Goal: Task Accomplishment & Management: Use online tool/utility

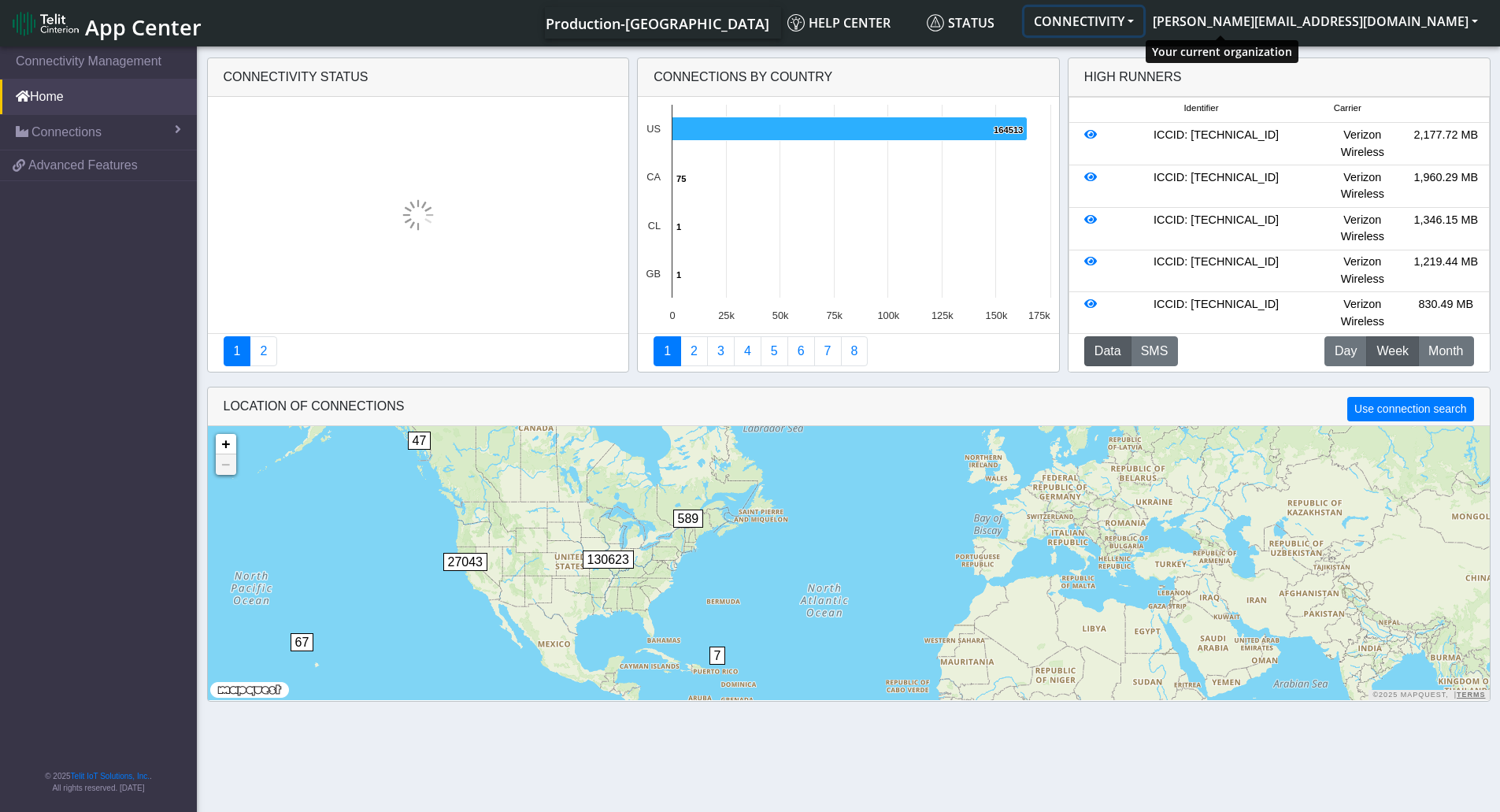
click at [1143, 30] on button "CONNECTIVITY" at bounding box center [1083, 21] width 119 height 28
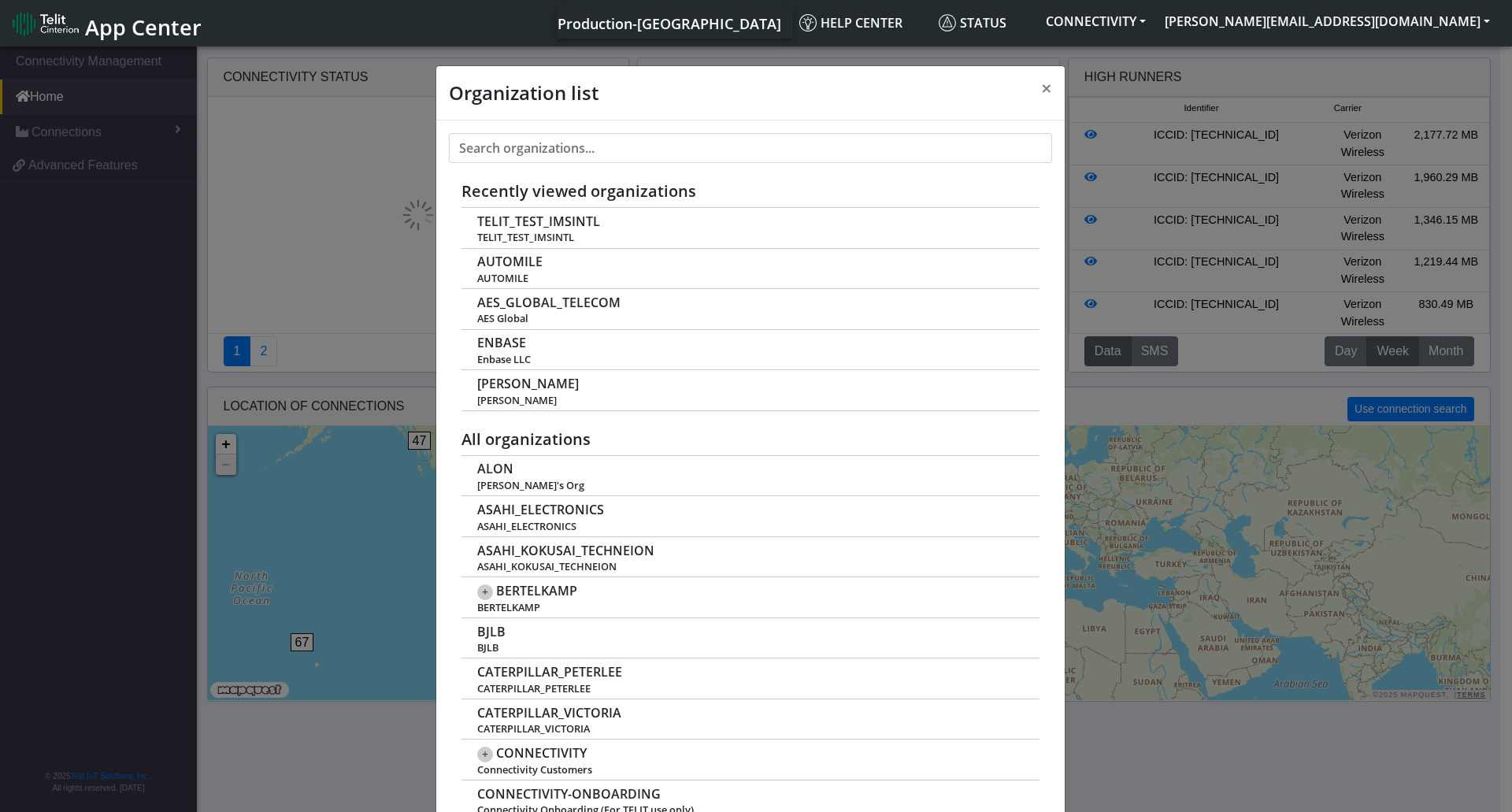
scroll to position [5, 0]
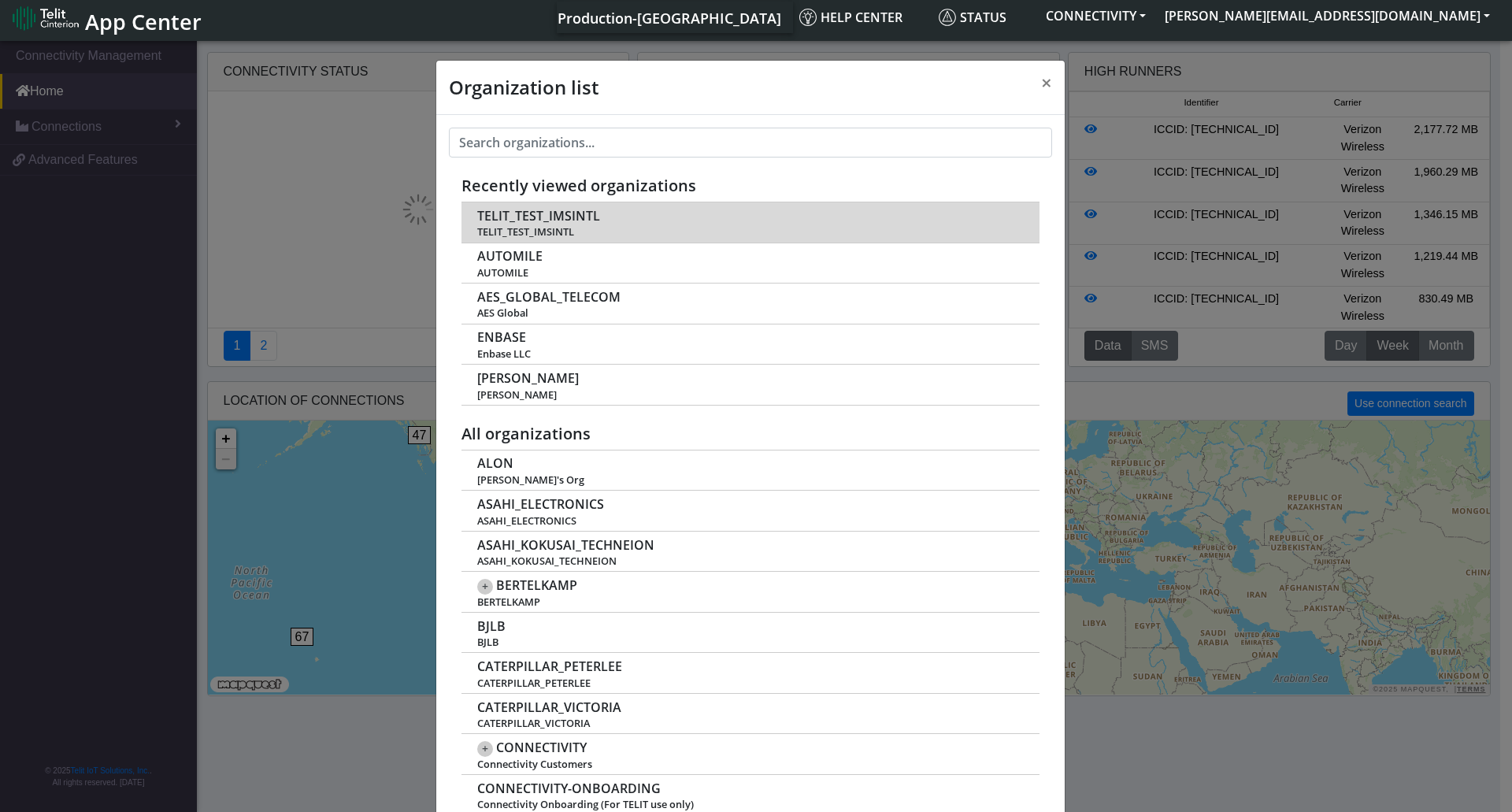
click at [646, 215] on td "TELIT_TEST_IMSINTL TELIT_TEST_IMSINTL" at bounding box center [751, 223] width 578 height 40
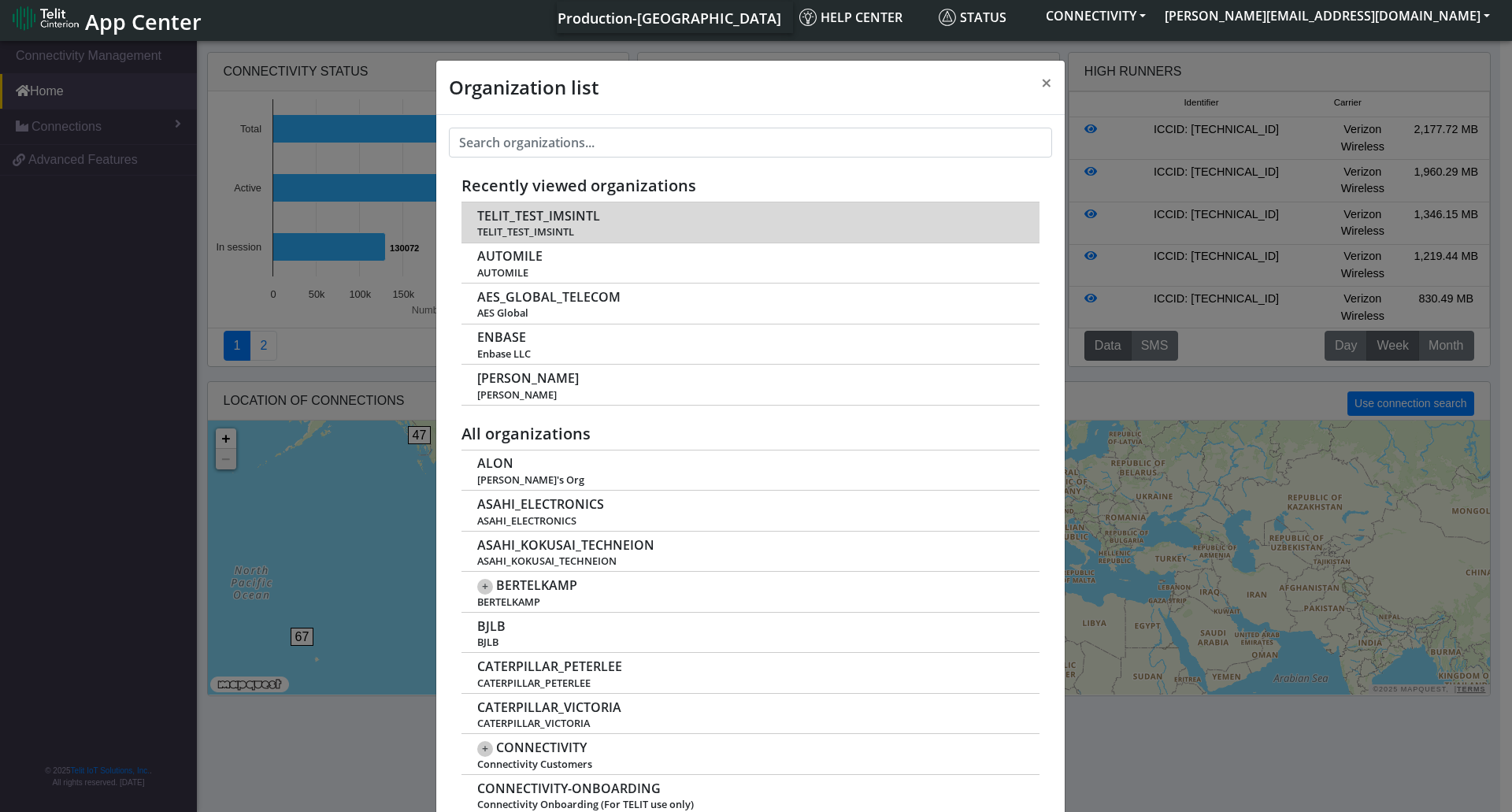
click at [648, 224] on td "TELIT_TEST_IMSINTL TELIT_TEST_IMSINTL" at bounding box center [751, 223] width 578 height 40
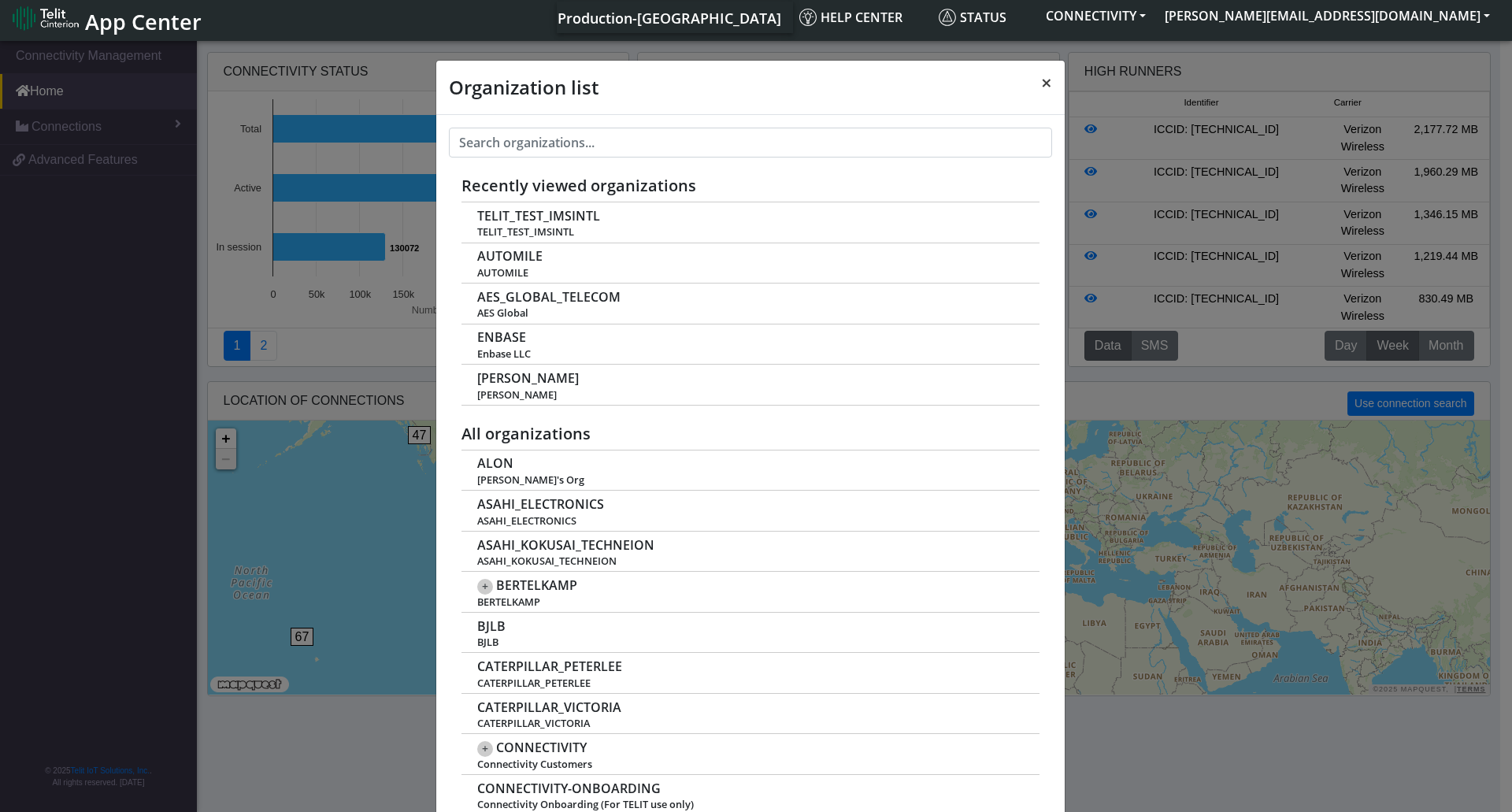
click at [1041, 77] on span "×" at bounding box center [1047, 82] width 11 height 26
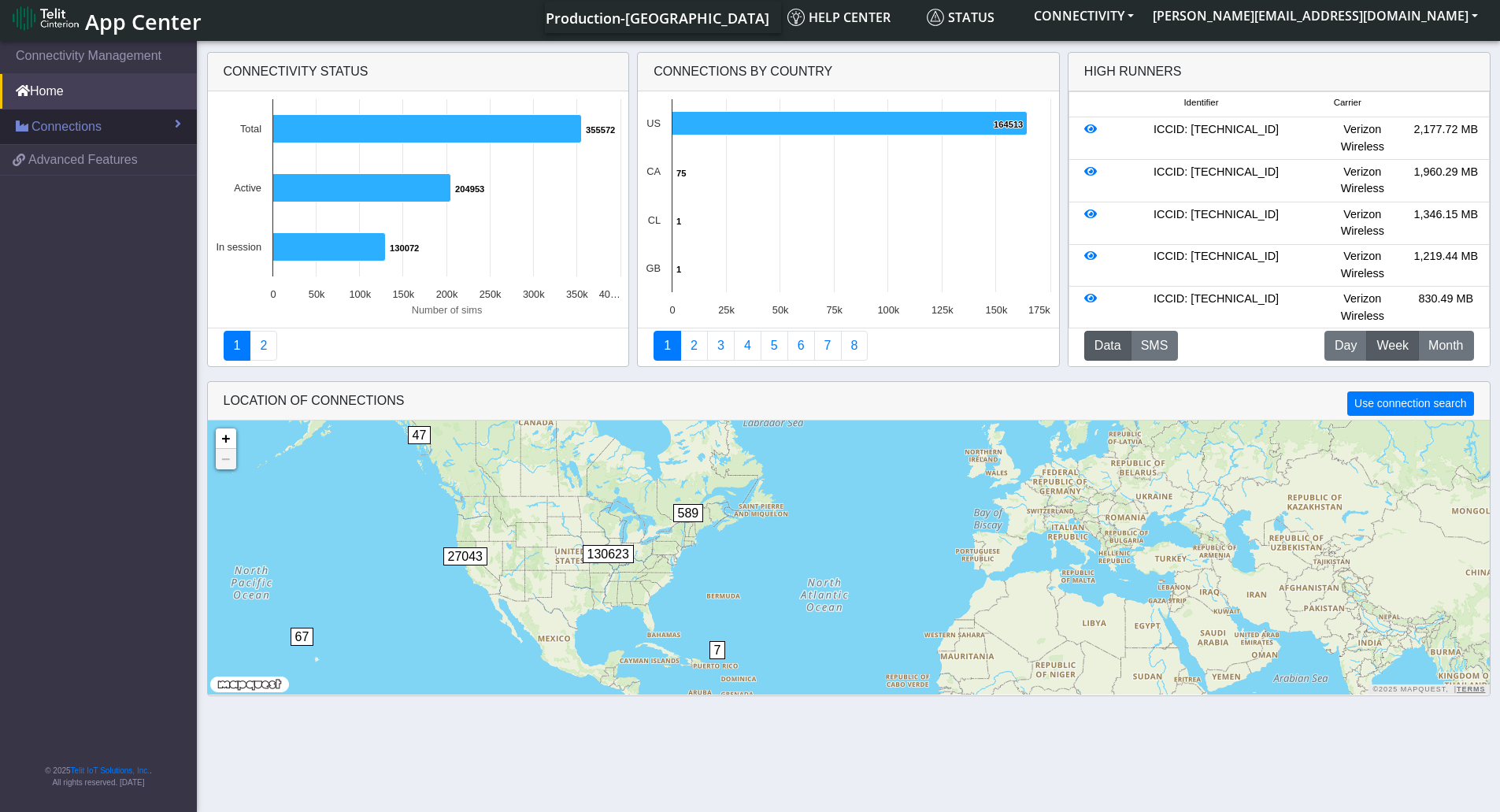
click at [60, 124] on span "Connections" at bounding box center [66, 127] width 70 height 19
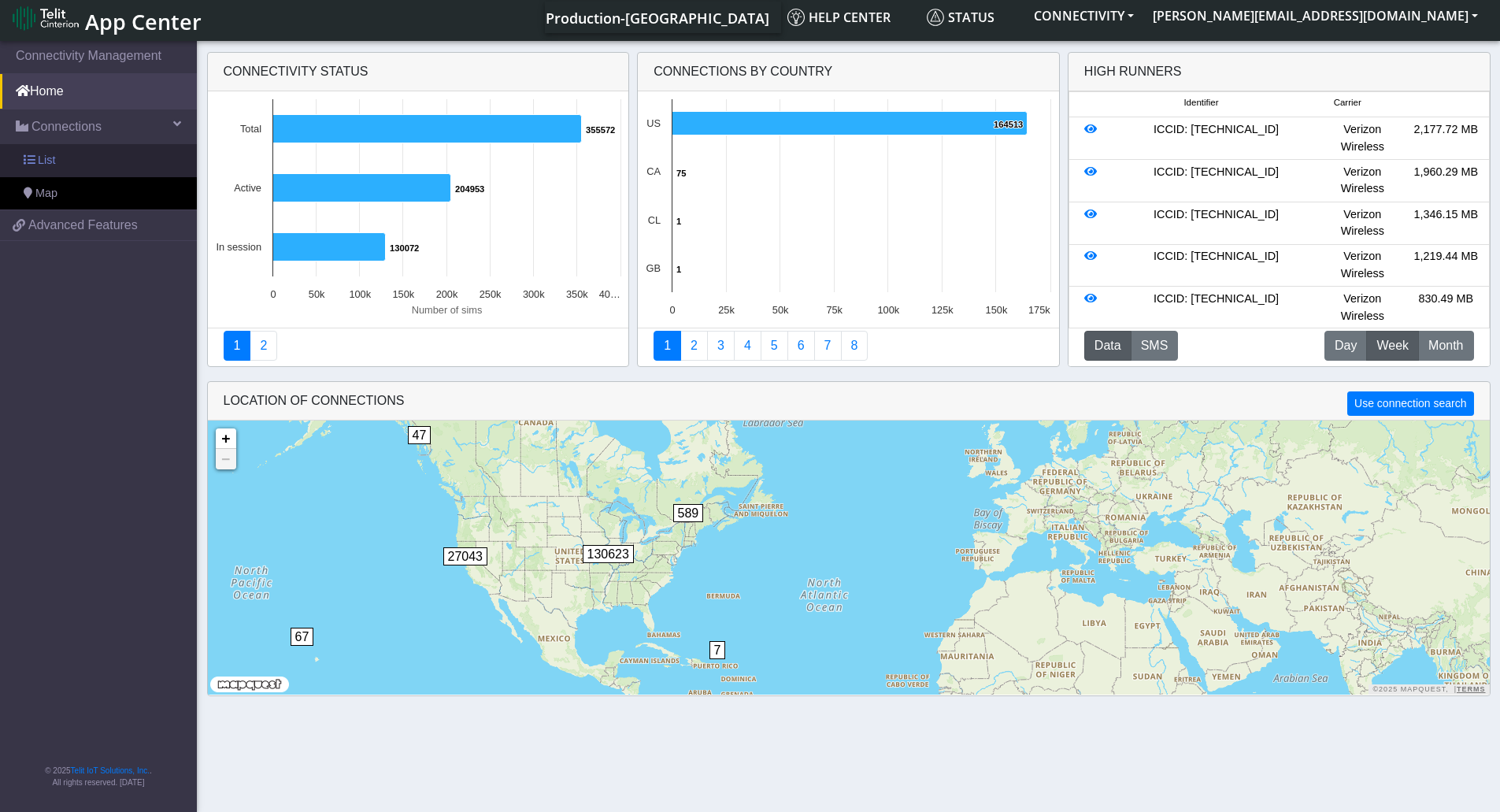
click at [49, 154] on span "List" at bounding box center [46, 160] width 17 height 17
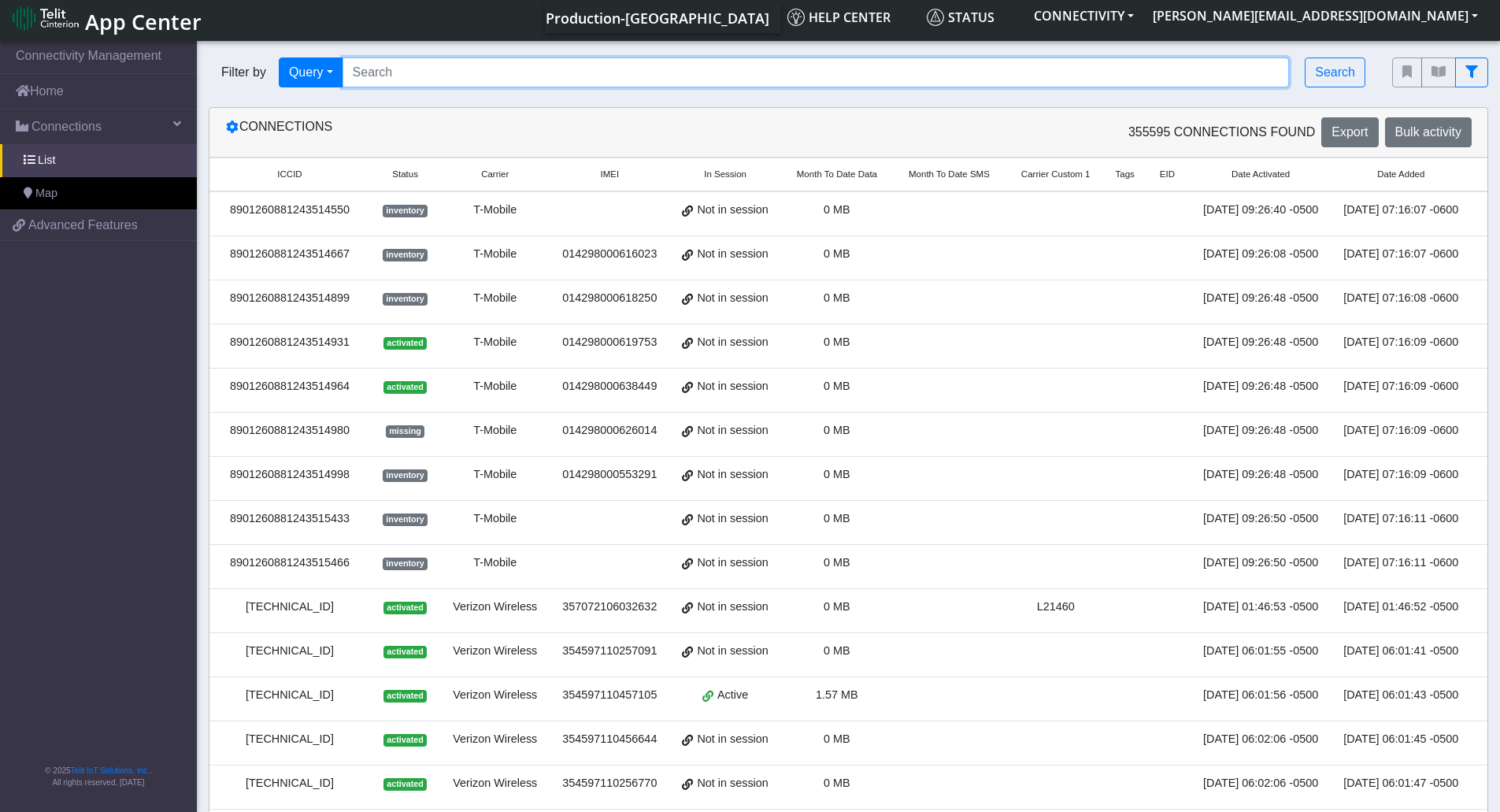
click at [624, 73] on input "Search..." at bounding box center [816, 72] width 947 height 30
paste input "89358152000000842981"
type input "89358152000000842981"
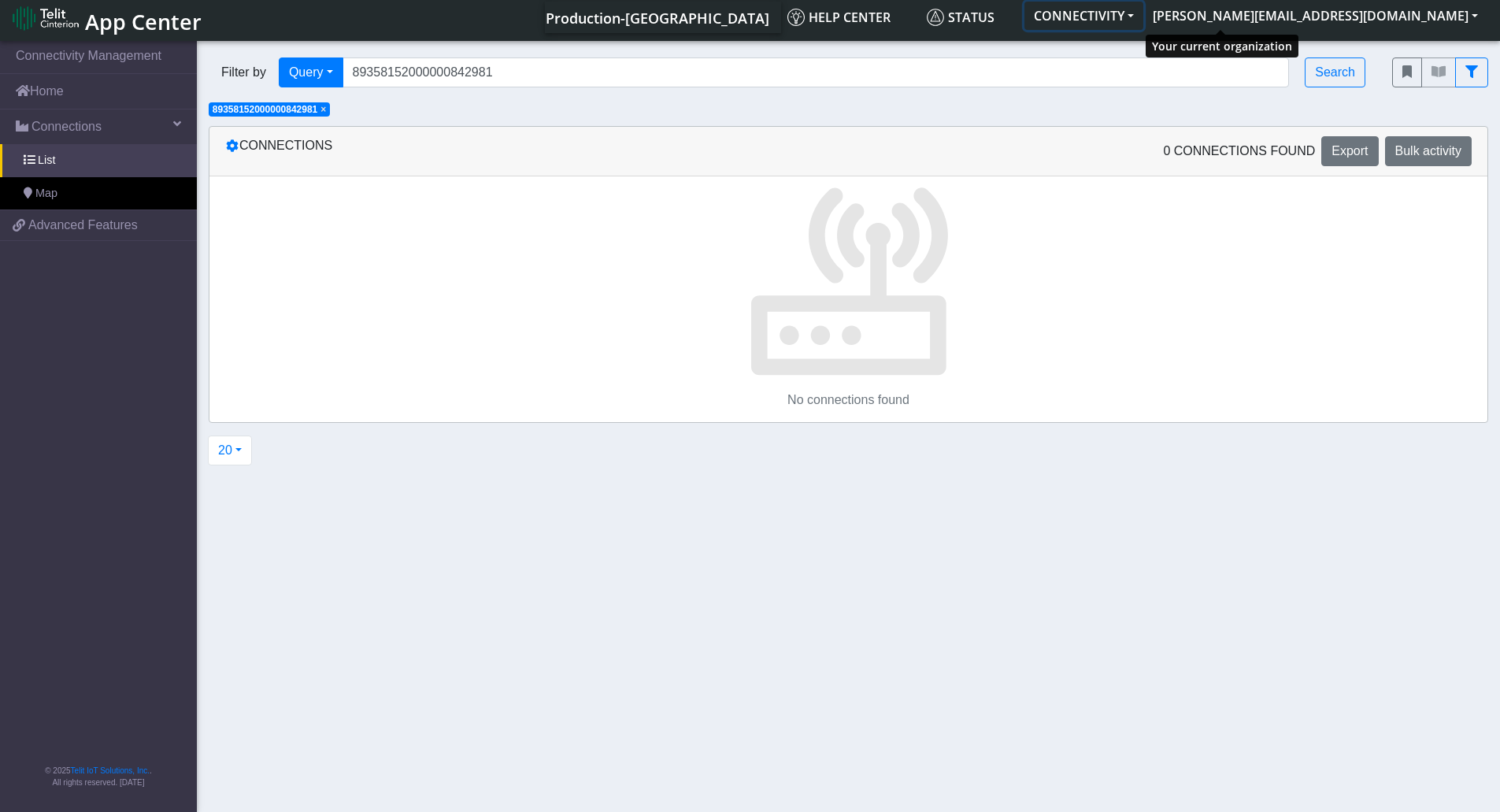
click at [1143, 12] on button "CONNECTIVITY" at bounding box center [1083, 15] width 119 height 28
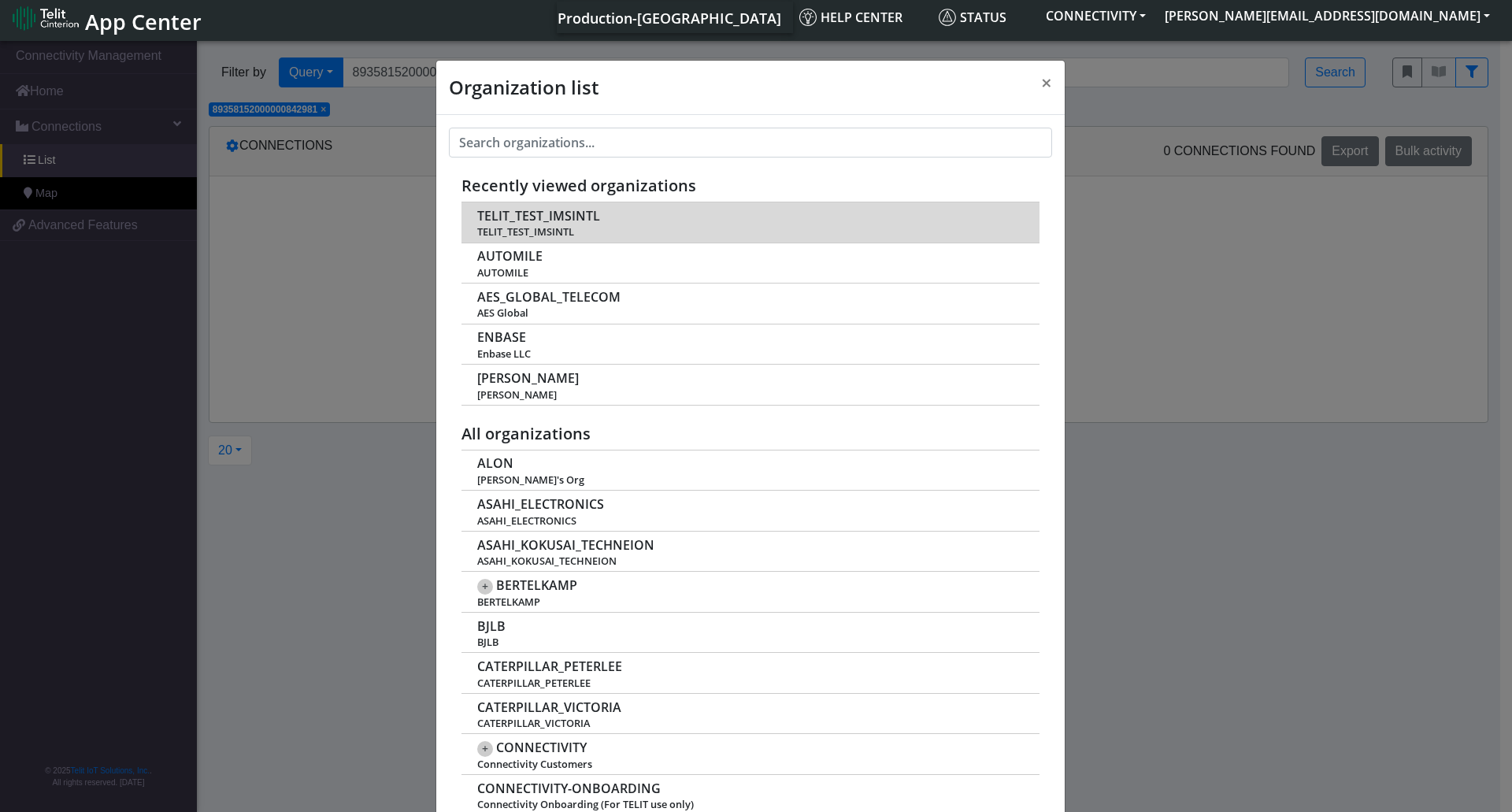
click at [560, 226] on span "TELIT_TEST_IMSINTL" at bounding box center [750, 232] width 545 height 12
click at [541, 231] on span "TELIT_TEST_IMSINTL" at bounding box center [750, 232] width 545 height 12
click at [546, 221] on span "TELIT_TEST_IMSINTL" at bounding box center [539, 215] width 123 height 15
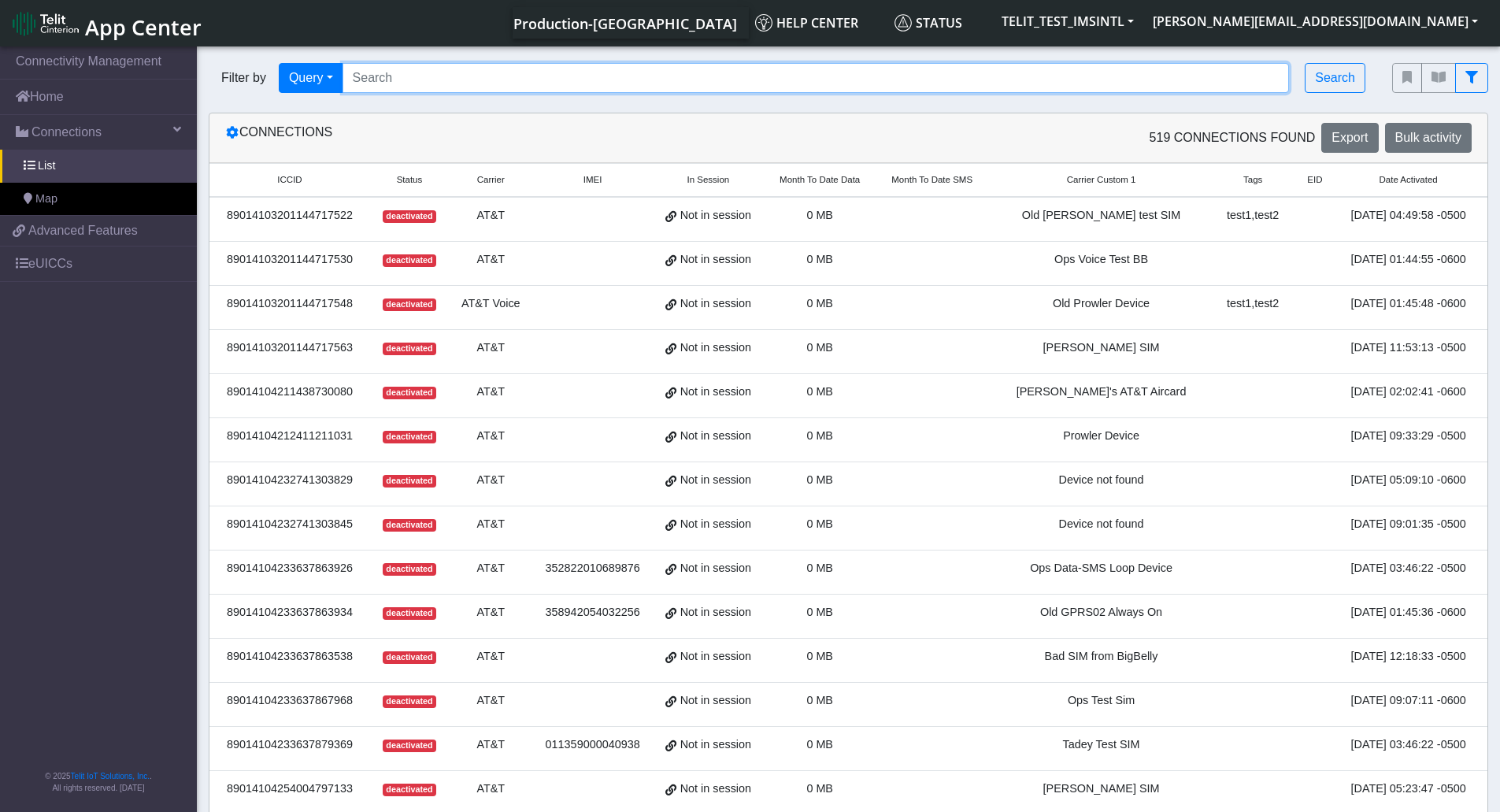
click at [477, 81] on input "Search..." at bounding box center [816, 78] width 947 height 30
paste input "89358152000000842981"
type input "89358152000000842981"
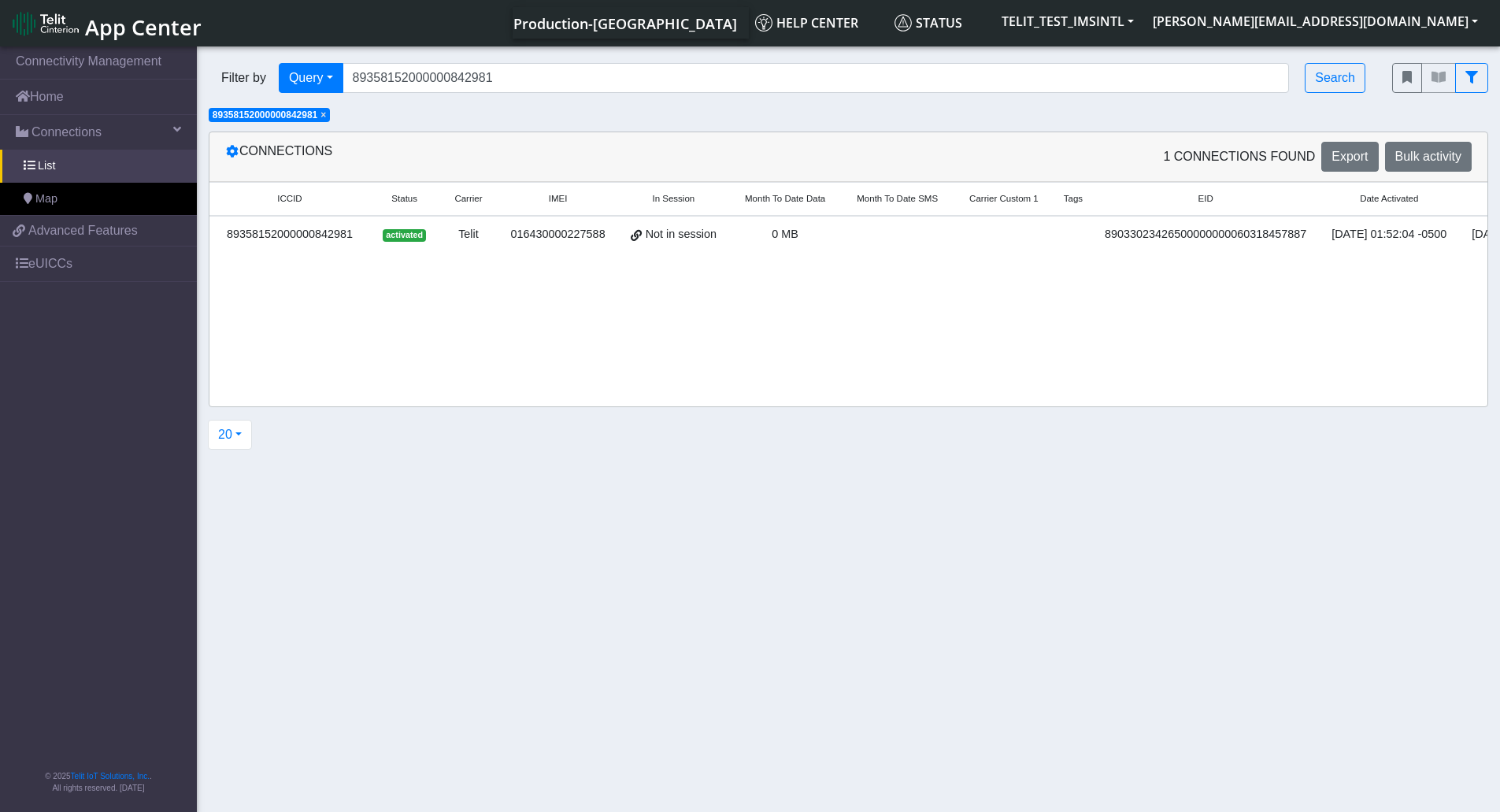
click at [311, 232] on div "89358152000000842981" at bounding box center [290, 234] width 142 height 17
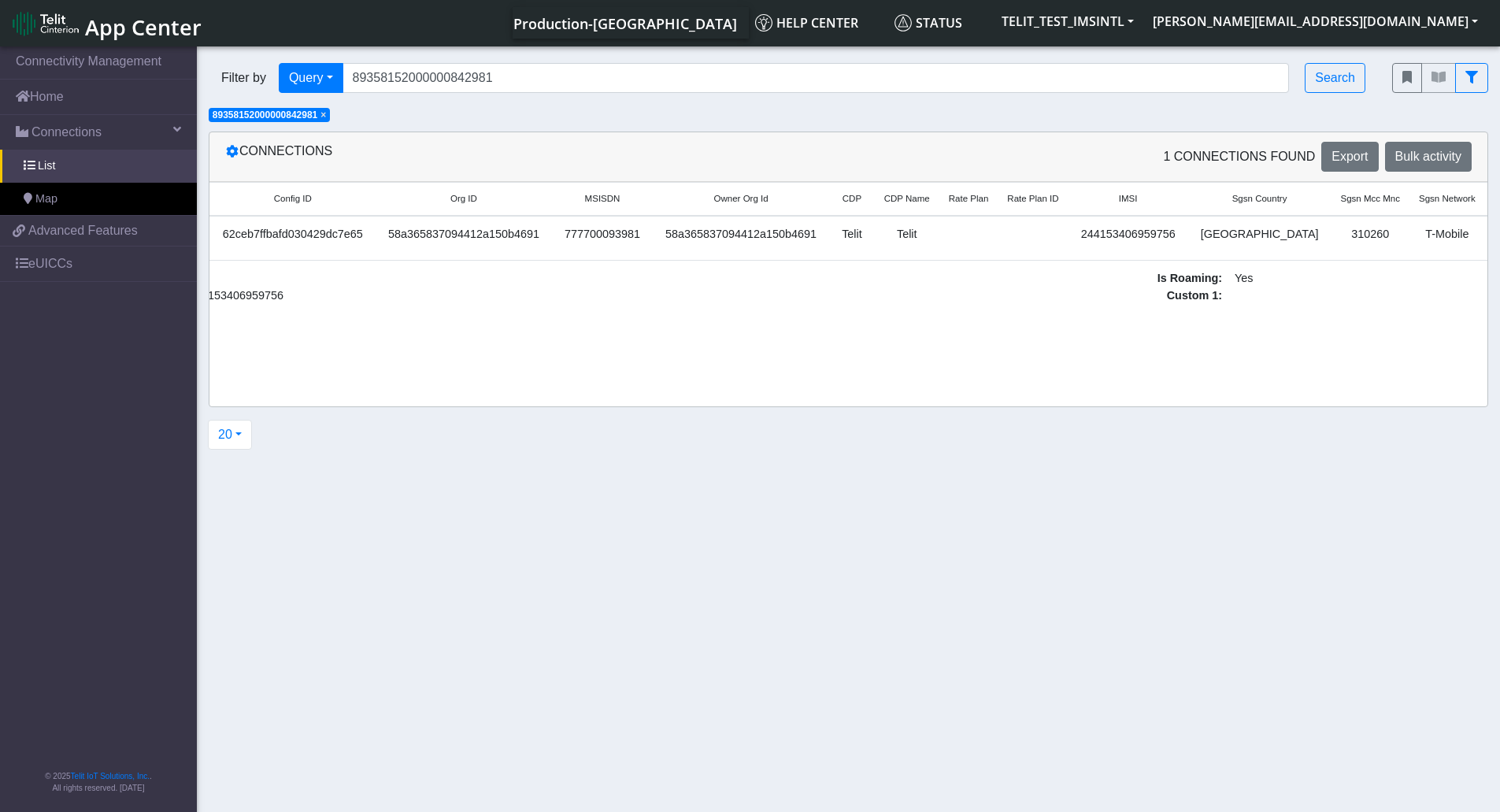
scroll to position [0, 1780]
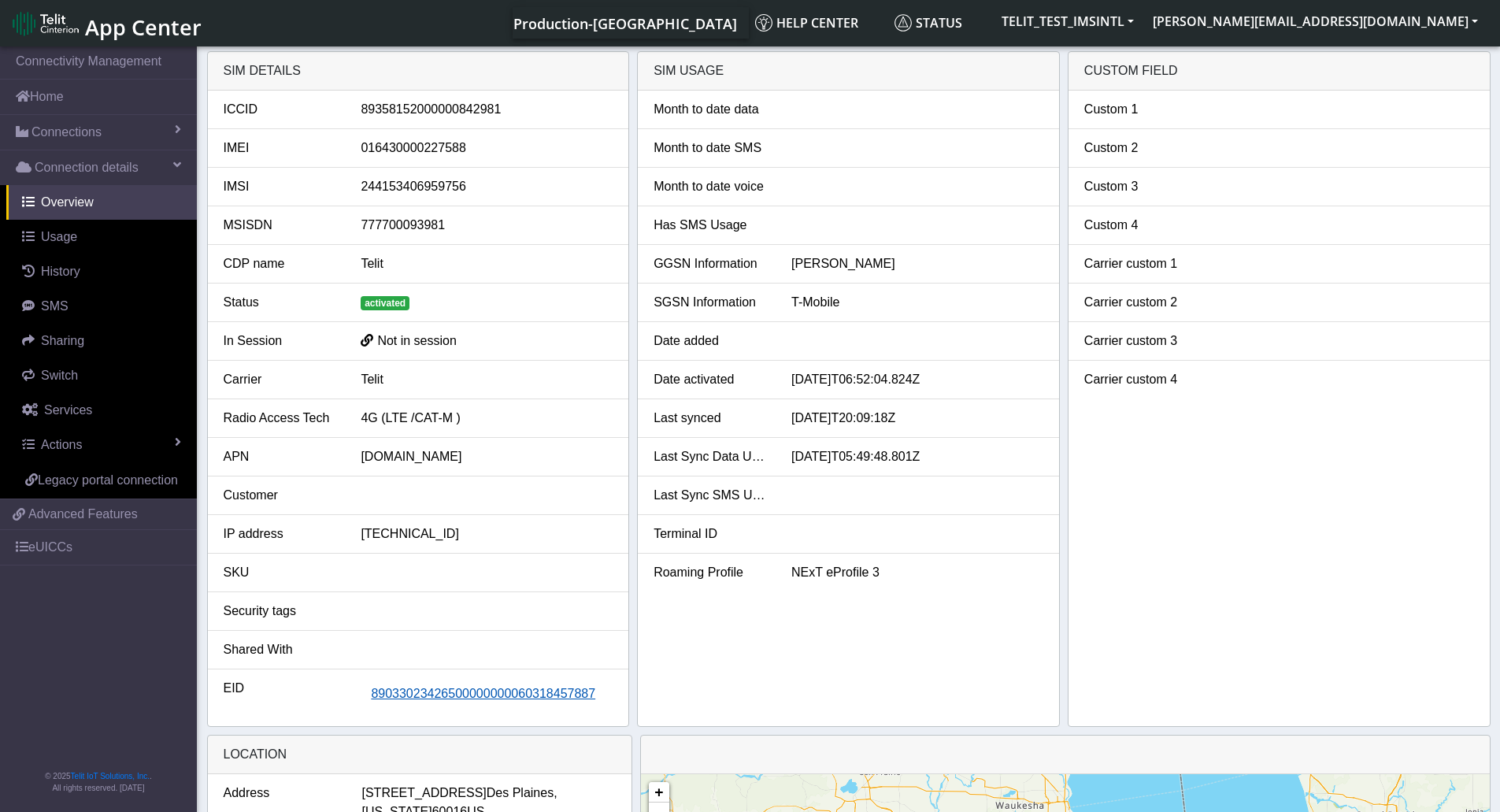
click at [504, 694] on span "89033023426500000000060318457887" at bounding box center [483, 693] width 225 height 14
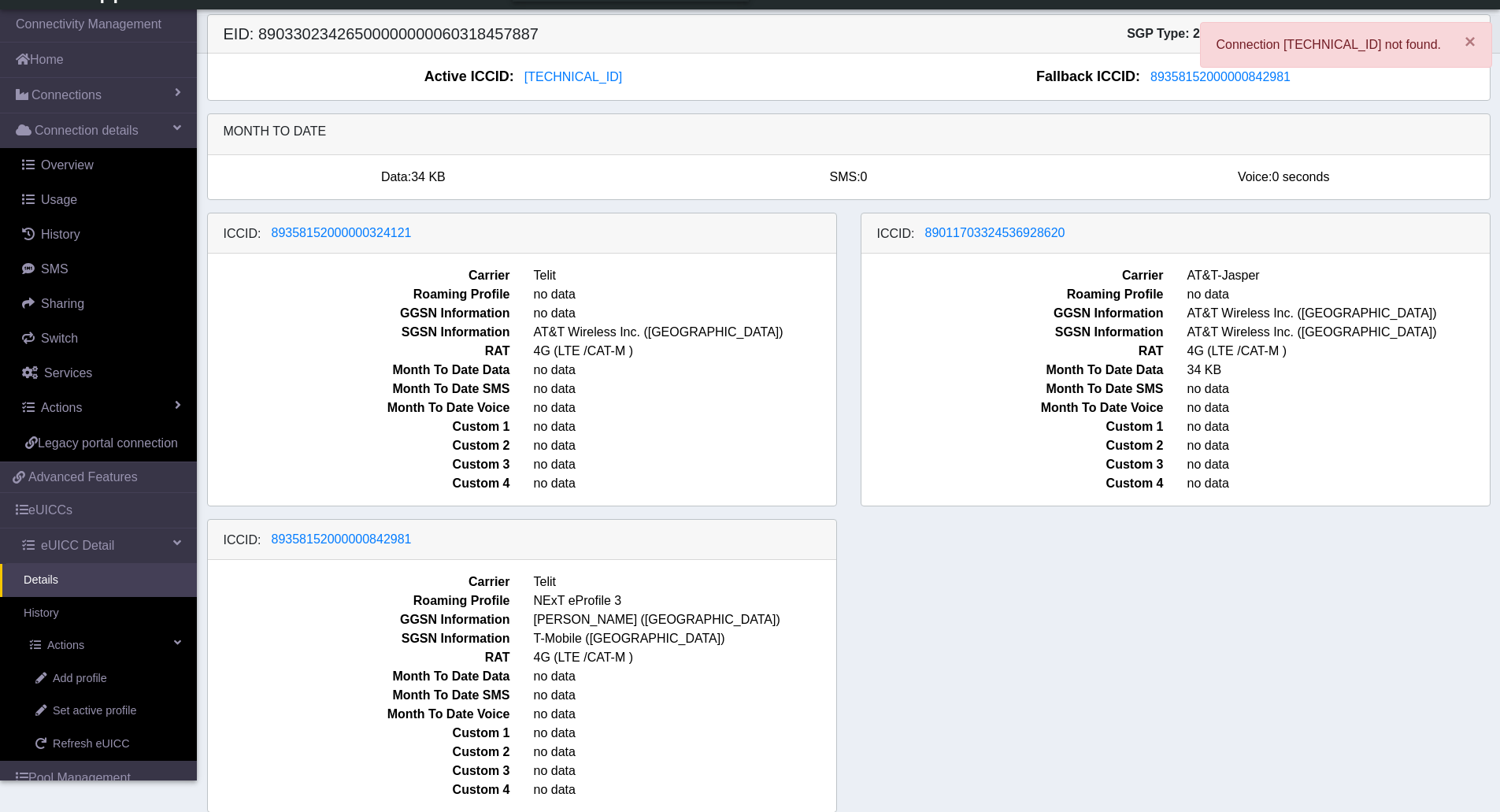
scroll to position [9, 0]
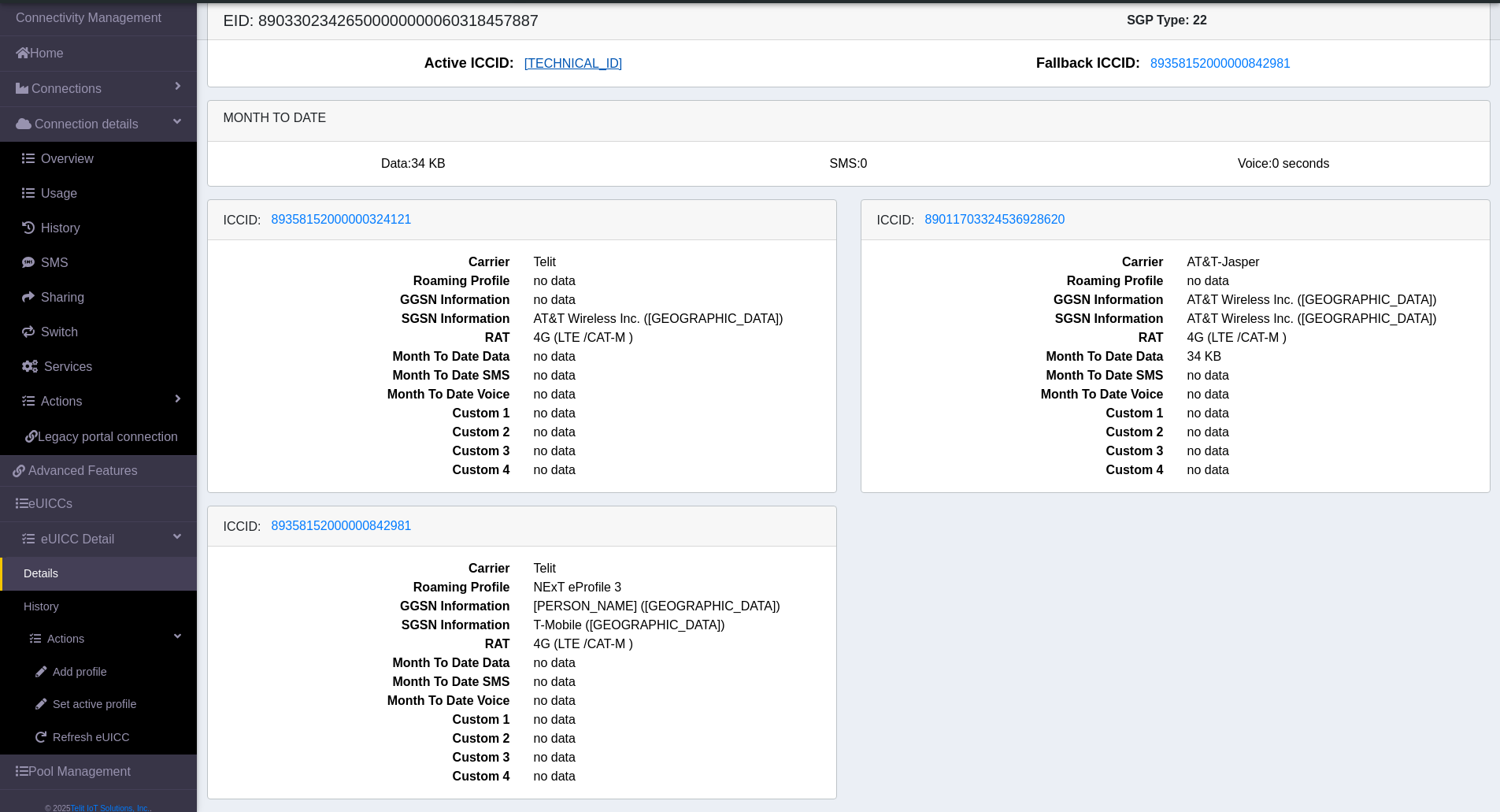
drag, startPoint x: 675, startPoint y: 67, endPoint x: 546, endPoint y: 64, distance: 129.0
click at [546, 64] on div "Active ICCID: 89462008025000000088" at bounding box center [528, 62] width 640 height 21
click at [546, 64] on span "89462008025000000088" at bounding box center [573, 63] width 98 height 14
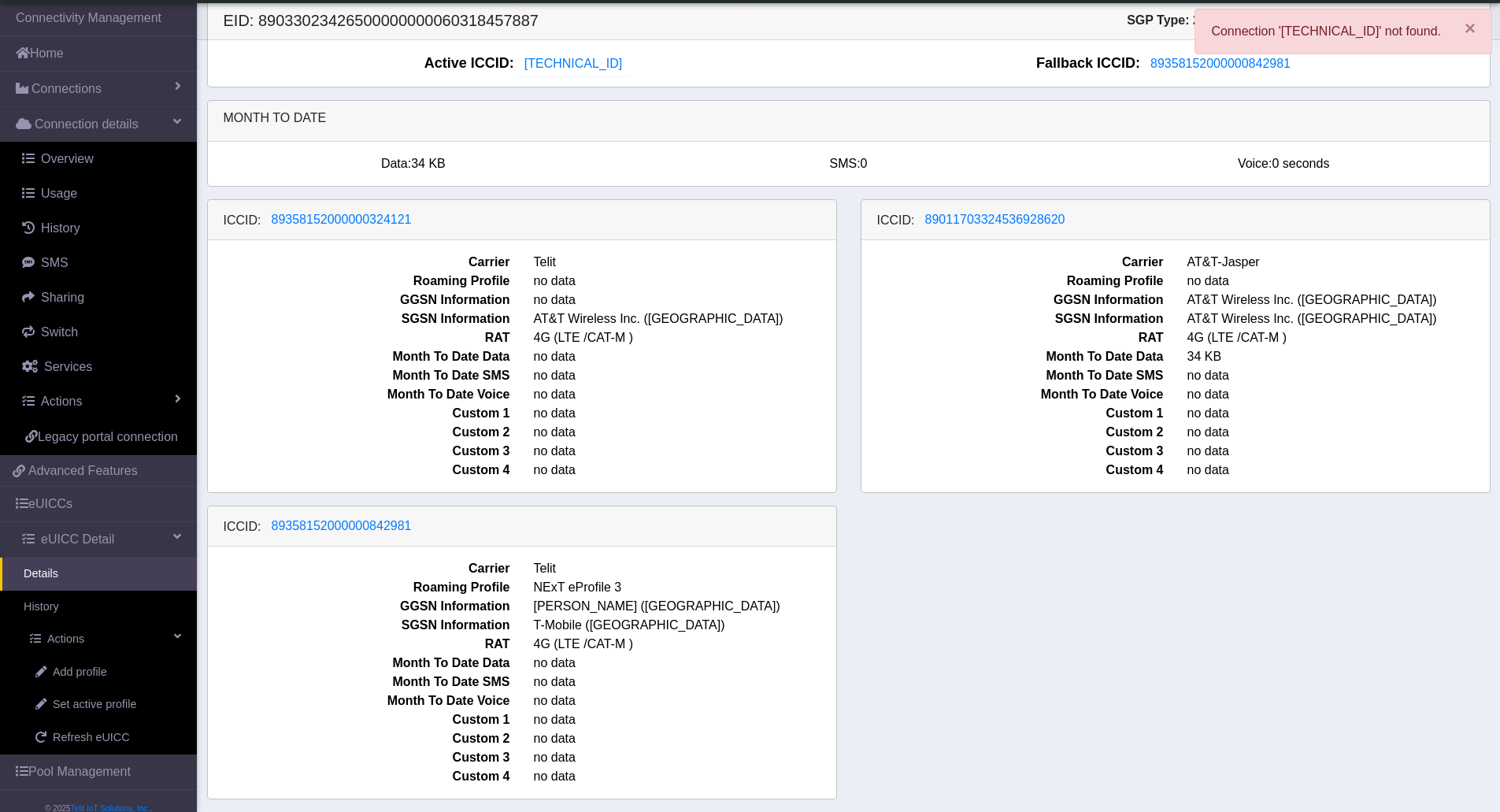
click at [697, 61] on div "Active ICCID: 89462008025000000088" at bounding box center [528, 62] width 640 height 21
drag, startPoint x: 696, startPoint y: 61, endPoint x: 533, endPoint y: 59, distance: 163.0
click at [535, 59] on div "Active ICCID: 89462008025000000088" at bounding box center [528, 62] width 640 height 21
drag, startPoint x: 486, startPoint y: 70, endPoint x: 538, endPoint y: 62, distance: 52.6
click at [538, 62] on div "Active ICCID: 89462008025000000088" at bounding box center [528, 62] width 640 height 21
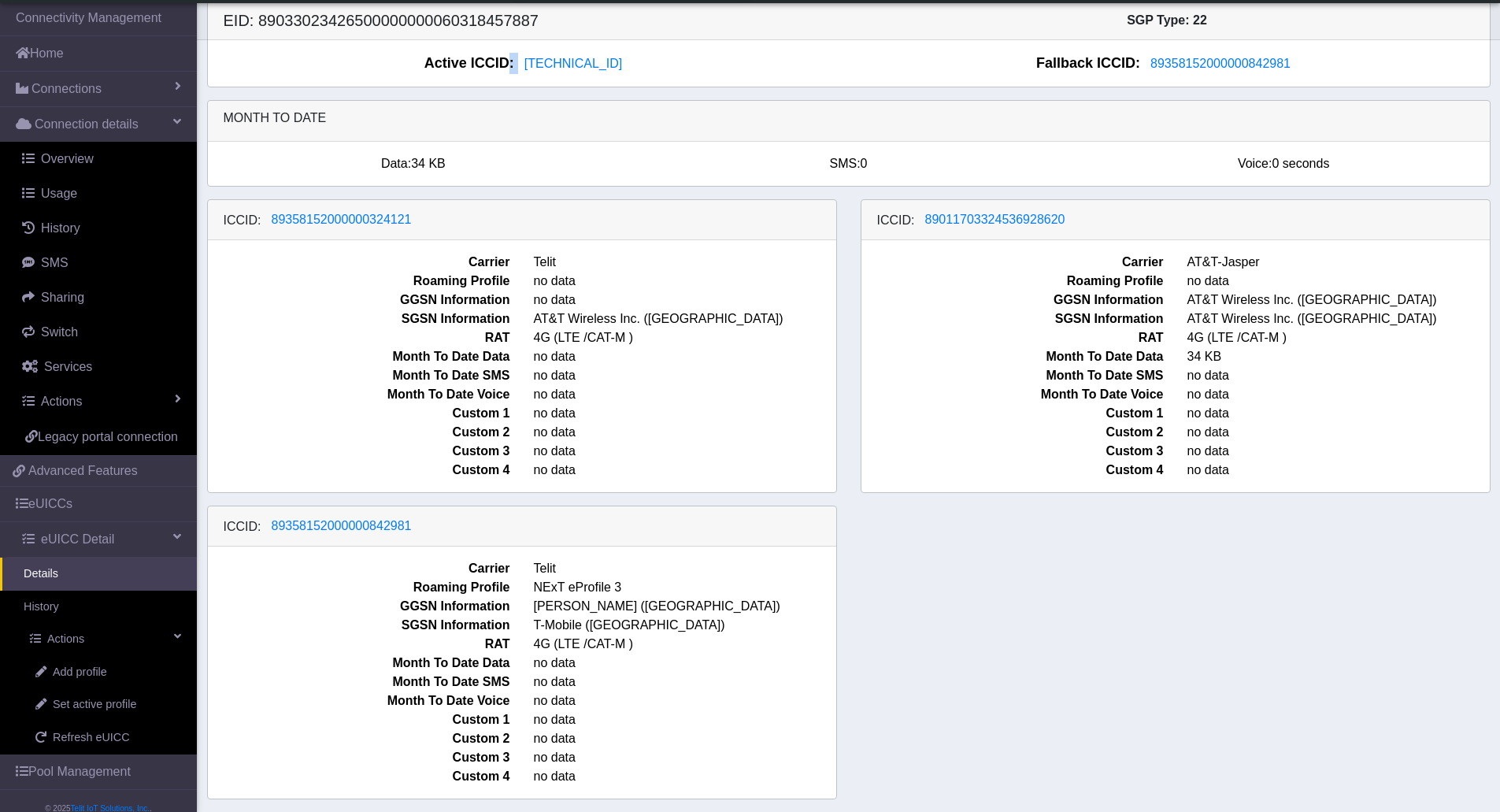
click at [731, 54] on div "Active ICCID: 89462008025000000088" at bounding box center [528, 62] width 640 height 21
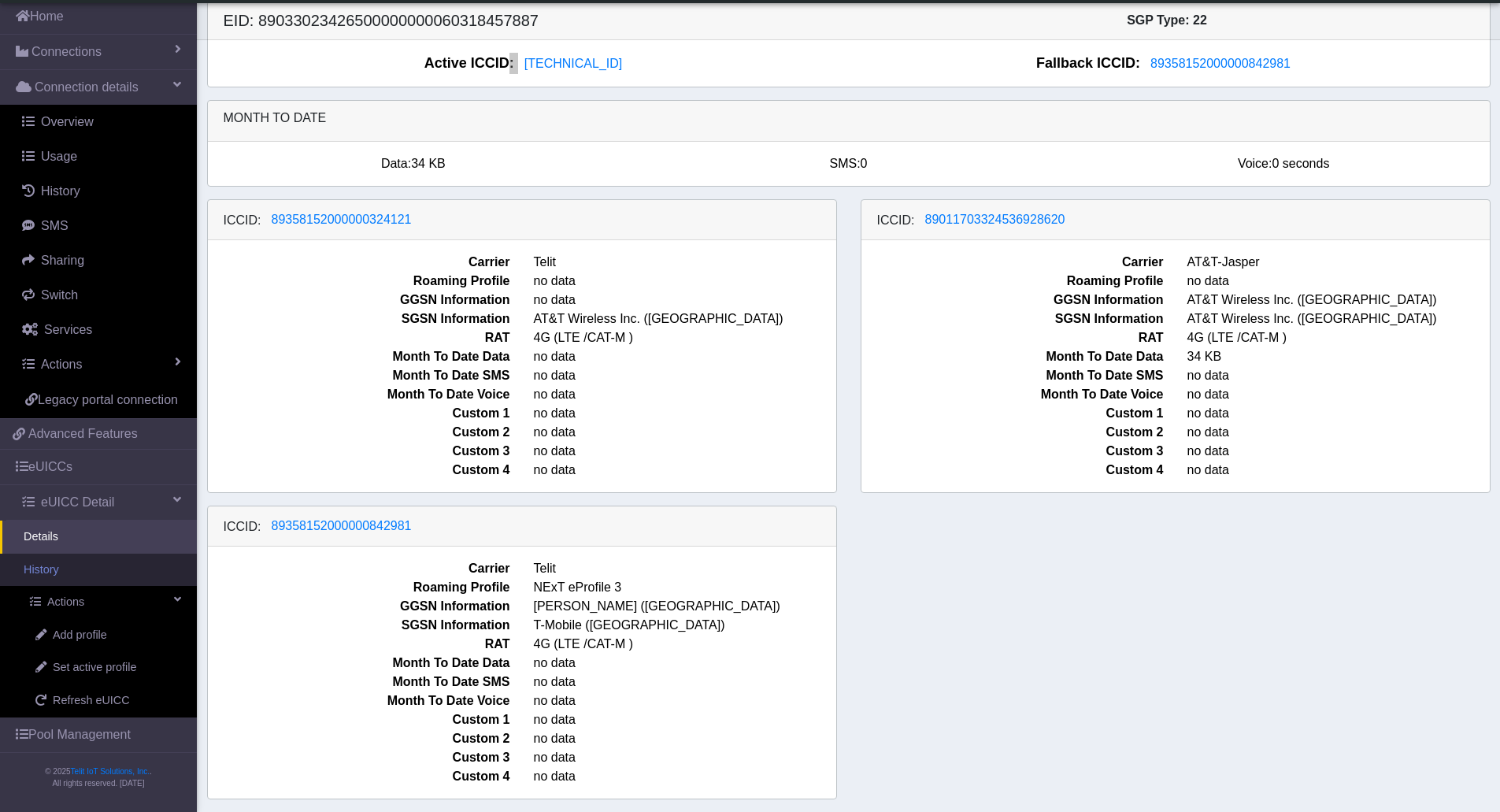
scroll to position [57, 0]
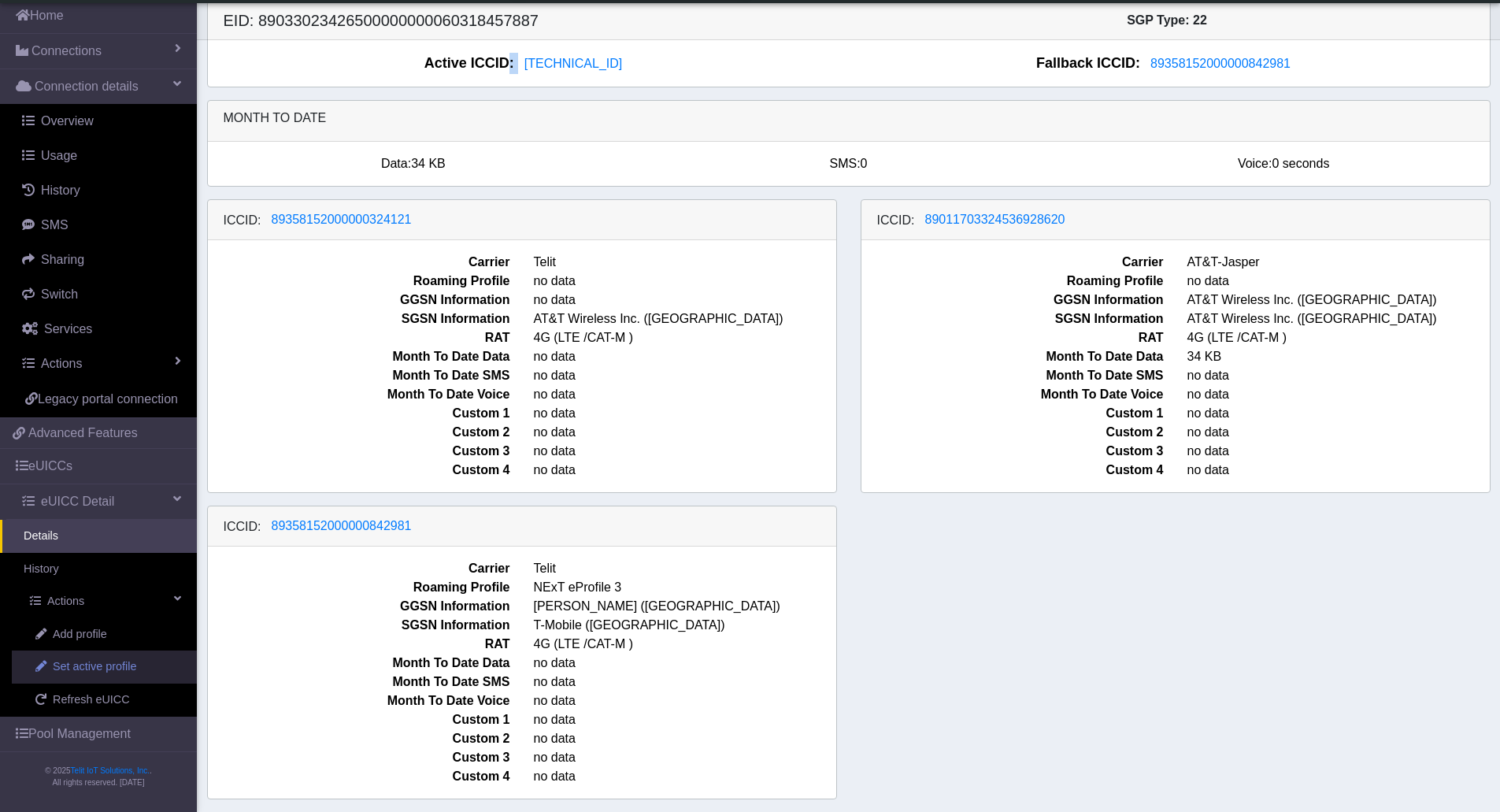
click at [104, 661] on span "Set active profile" at bounding box center [94, 666] width 83 height 17
select select
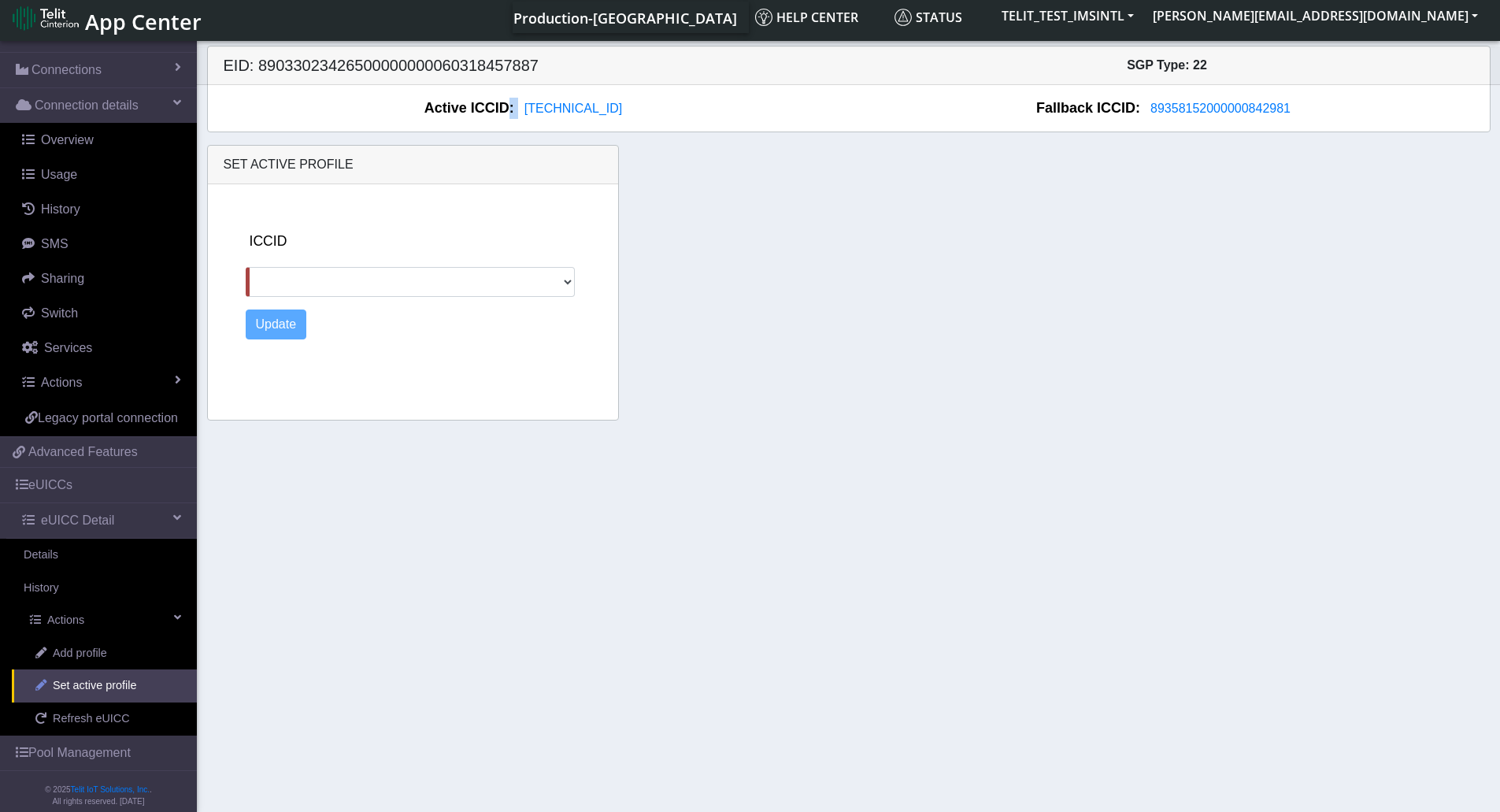
scroll to position [57, 0]
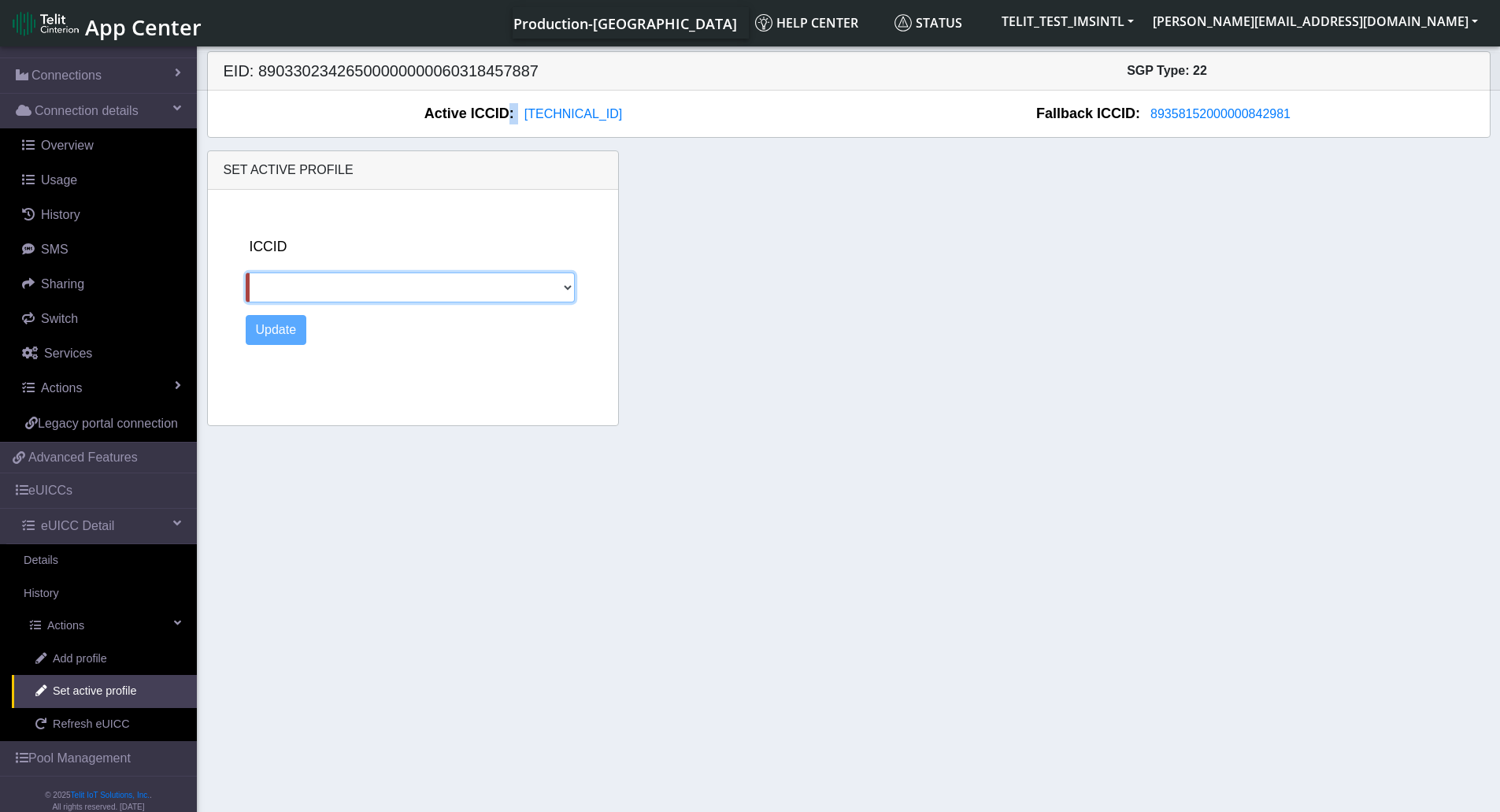
click at [560, 281] on select "89358152000000324121 89011703324536928620 89358152000000842981" at bounding box center [410, 287] width 330 height 30
click at [573, 287] on select "89358152000000324121 89011703324536928620 89358152000000842981" at bounding box center [410, 287] width 330 height 30
